Goal: Check status

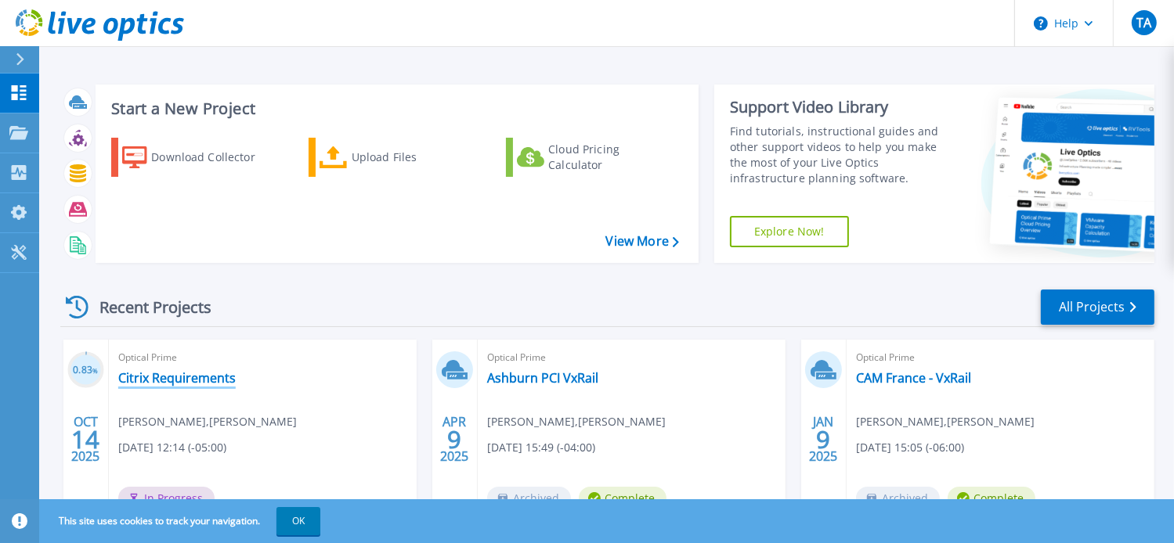
click at [157, 380] on link "Citrix Requirements" at bounding box center [176, 378] width 117 height 16
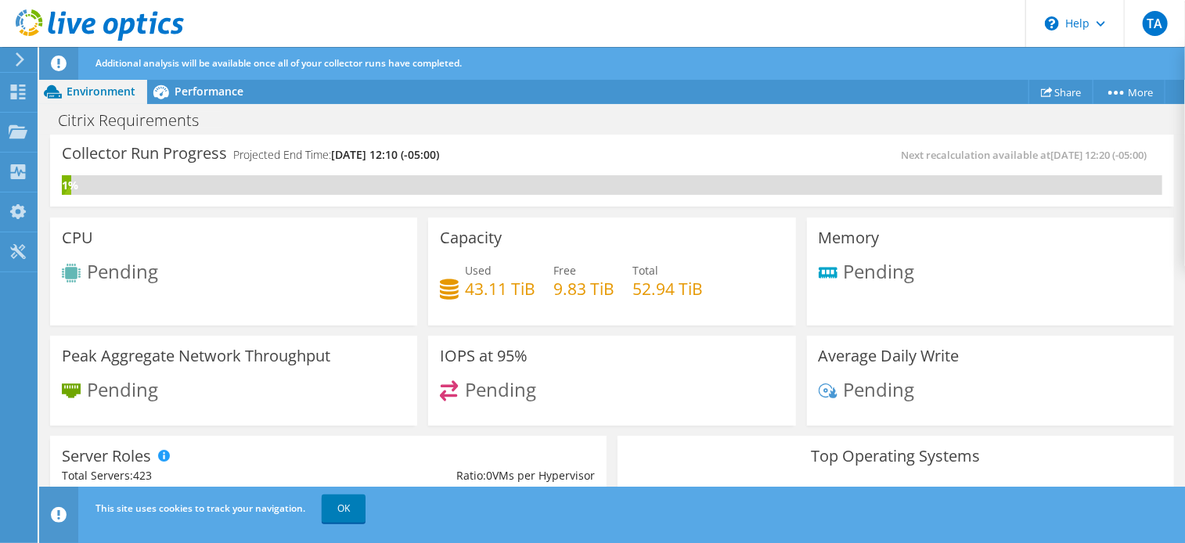
scroll to position [86, 0]
drag, startPoint x: 344, startPoint y: 391, endPoint x: 332, endPoint y: 397, distance: 13.0
click at [332, 397] on div "Pending" at bounding box center [234, 397] width 344 height 34
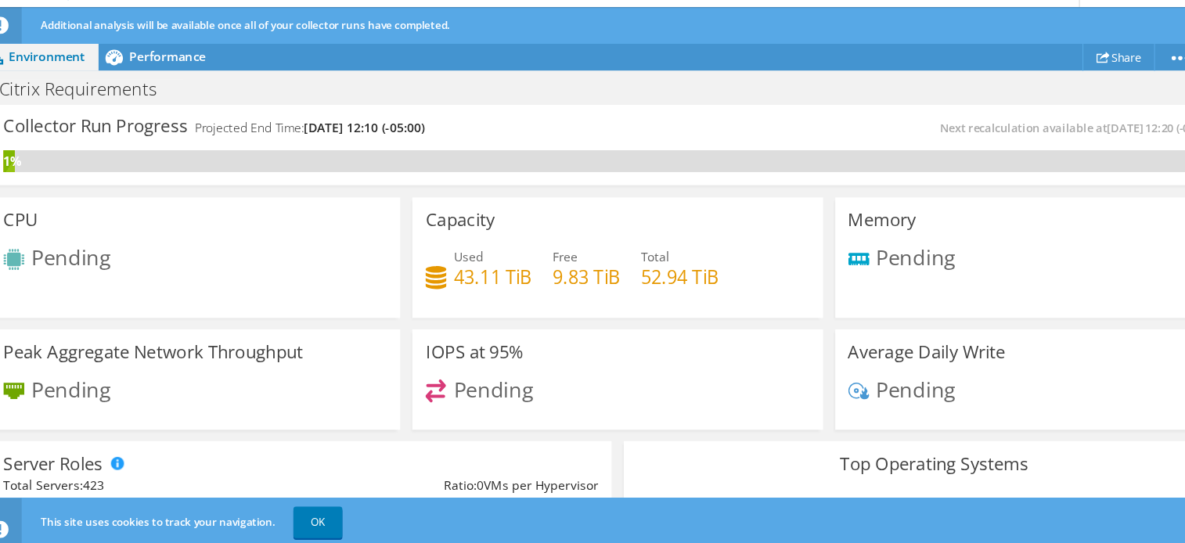
click at [561, 389] on div "Pending" at bounding box center [612, 397] width 344 height 34
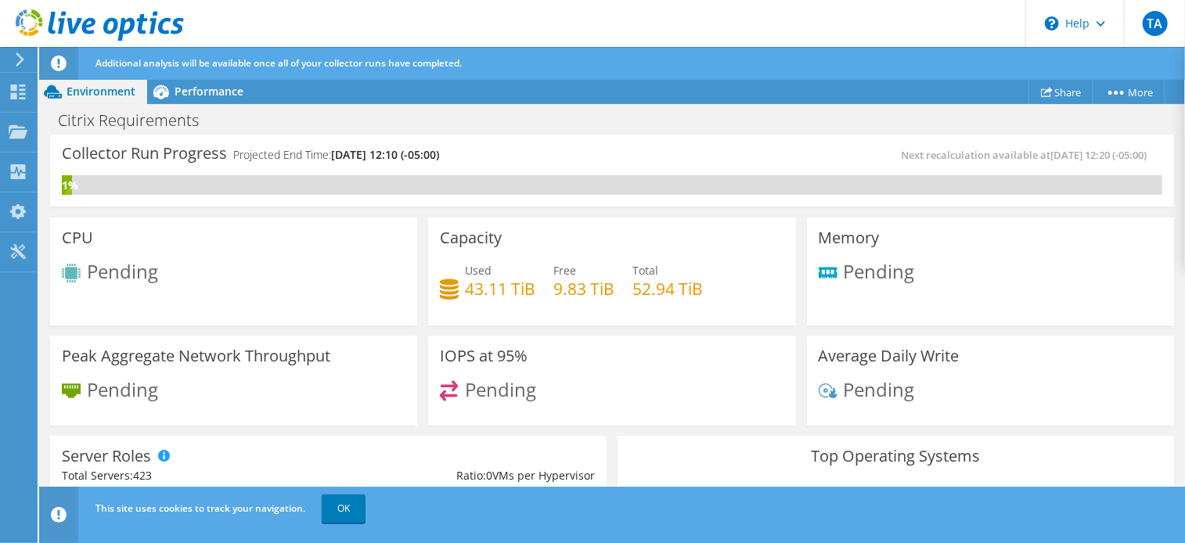
scroll to position [138, 0]
